Goal: Browse casually: Explore the website without a specific task or goal

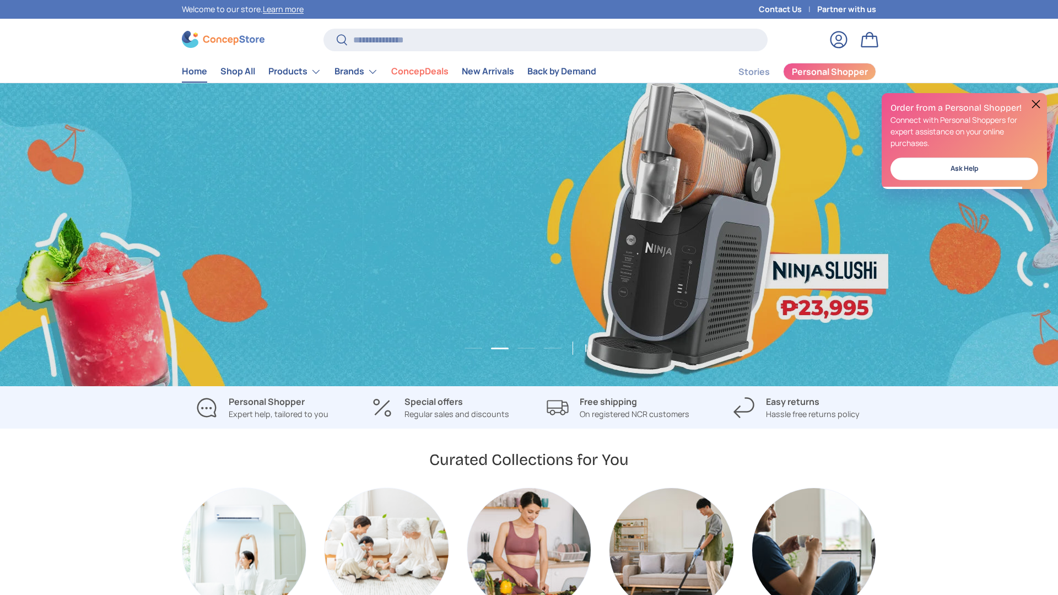
scroll to position [0, 1058]
